Goal: Register for event/course

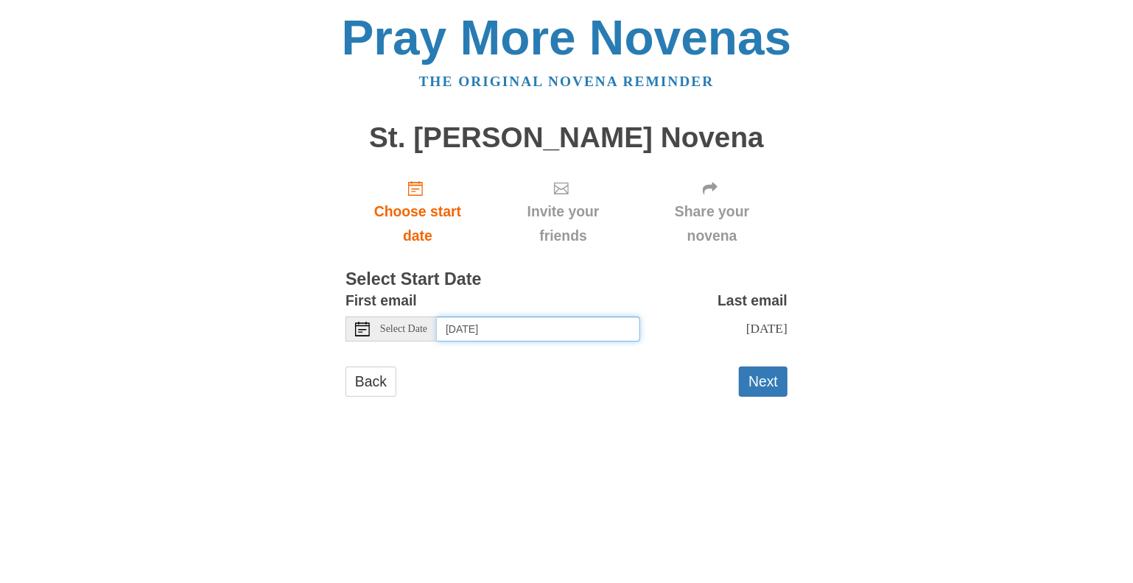
click at [607, 332] on input "Tuesday, August 19th" at bounding box center [538, 329] width 203 height 25
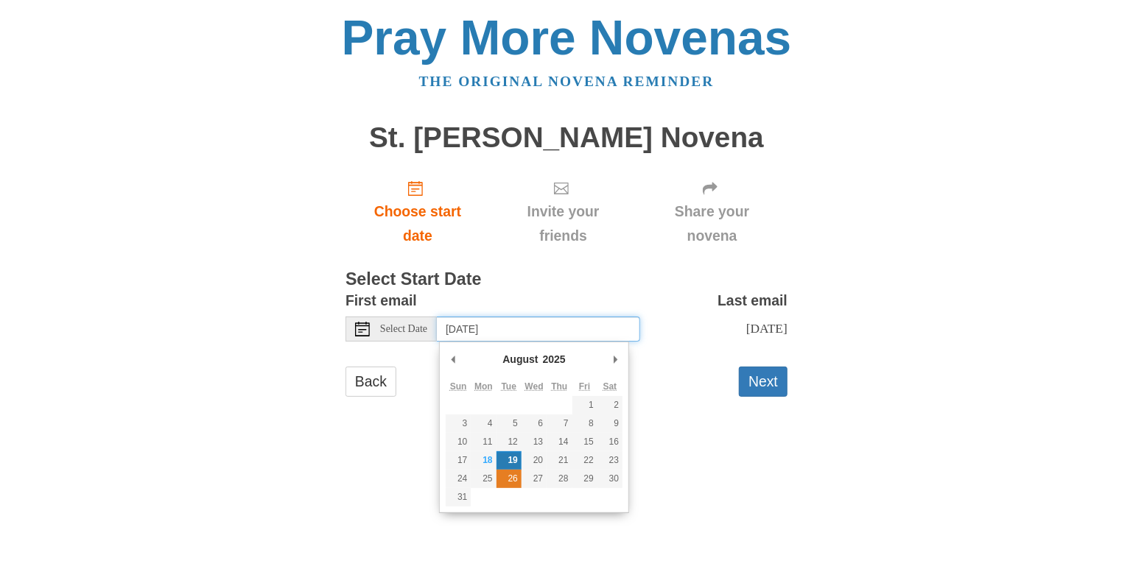
type input "Tuesday, August 26th"
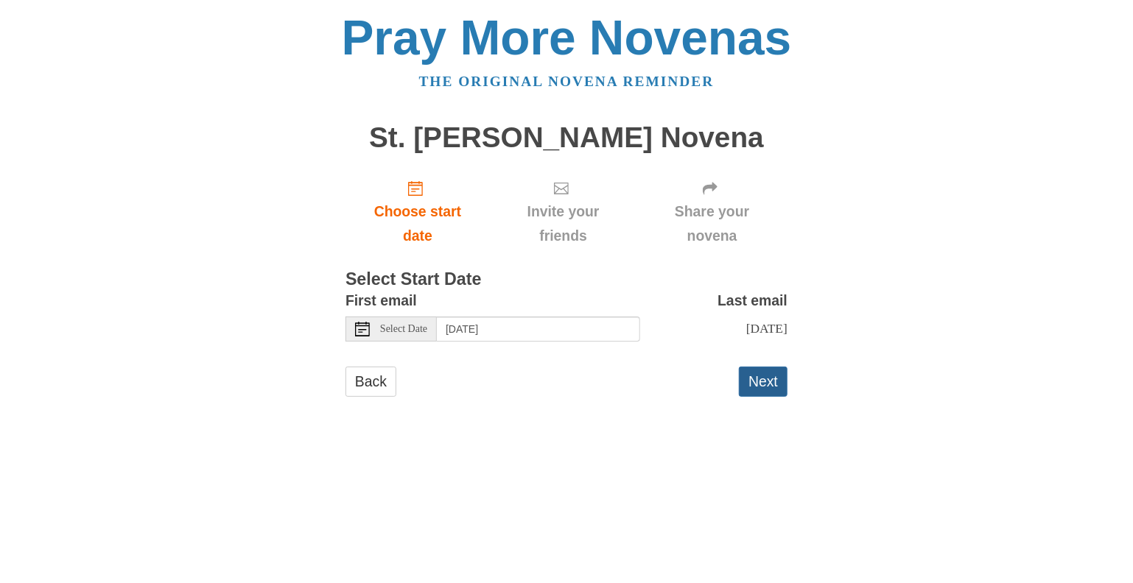
click at [765, 387] on button "Next" at bounding box center [763, 382] width 49 height 30
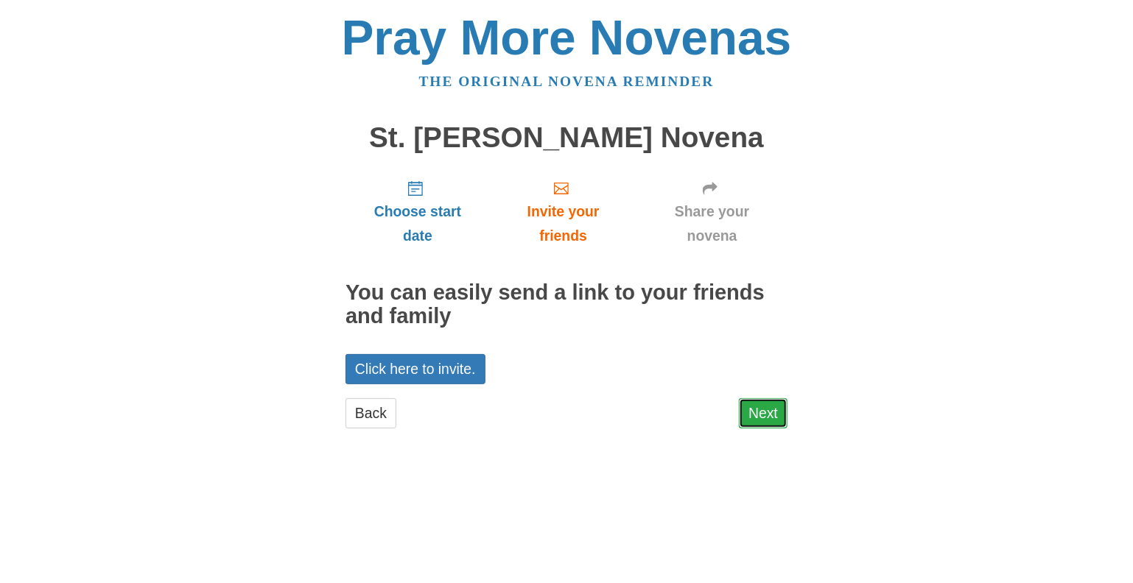
click at [759, 409] on link "Next" at bounding box center [763, 413] width 49 height 30
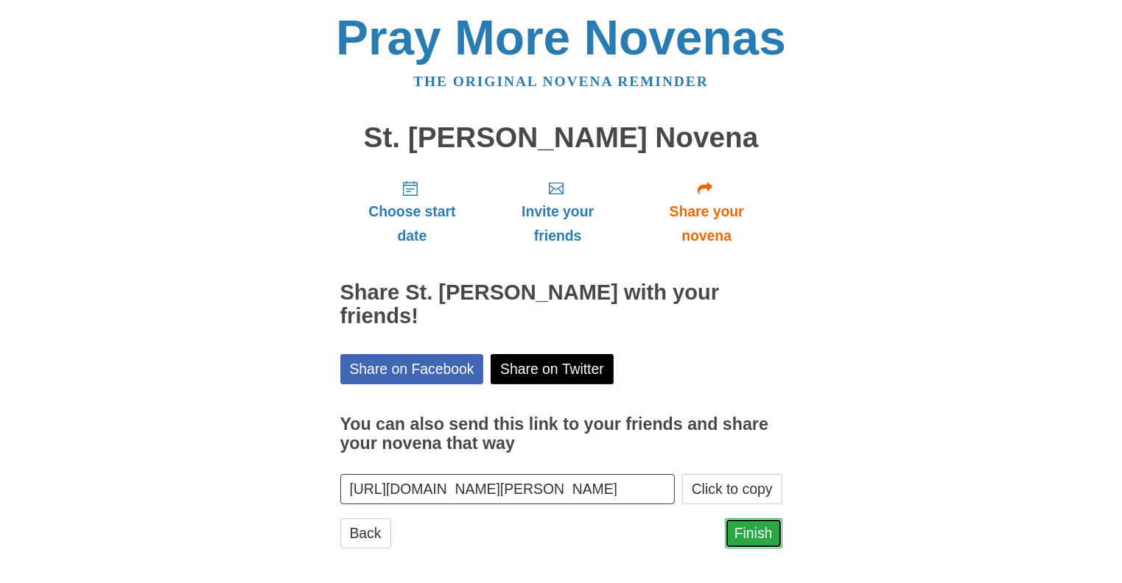
click at [754, 525] on link "Finish" at bounding box center [753, 533] width 57 height 30
